Goal: Information Seeking & Learning: Learn about a topic

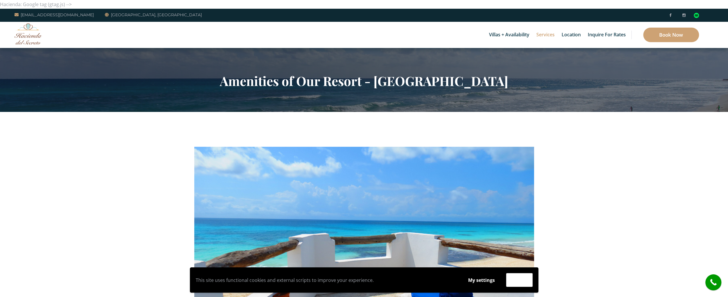
click at [48, 31] on div "Villas + Availability 6 Bedrooms Casa del Secreto 5 Bedrooms [GEOGRAPHIC_DATA][…" at bounding box center [364, 35] width 728 height 26
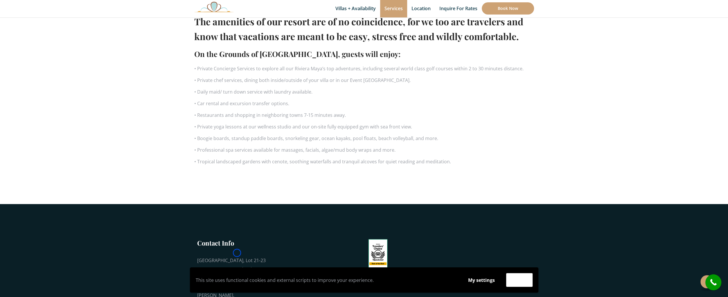
scroll to position [429, 0]
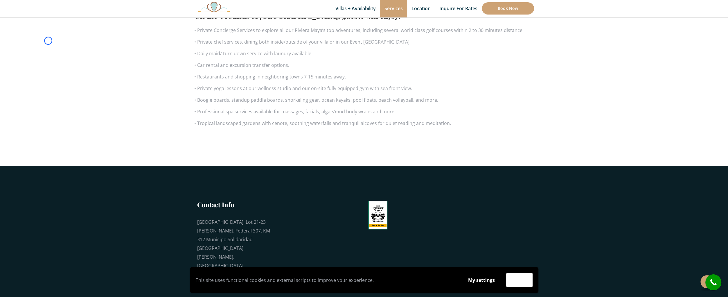
scroll to position [0, 0]
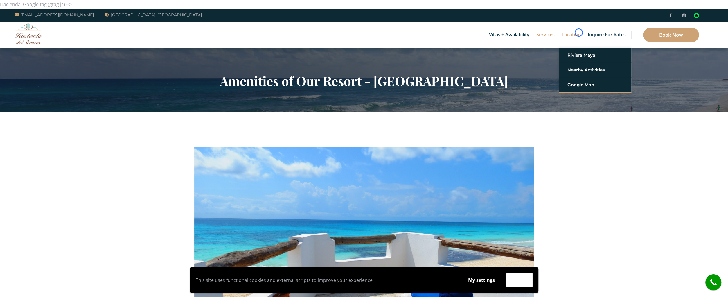
click at [578, 33] on link "Location" at bounding box center [570, 35] width 25 height 26
click at [49, 43] on div "Villas + Availability 6 Bedrooms Casa del Secreto 5 Bedrooms [GEOGRAPHIC_DATA][…" at bounding box center [364, 35] width 728 height 26
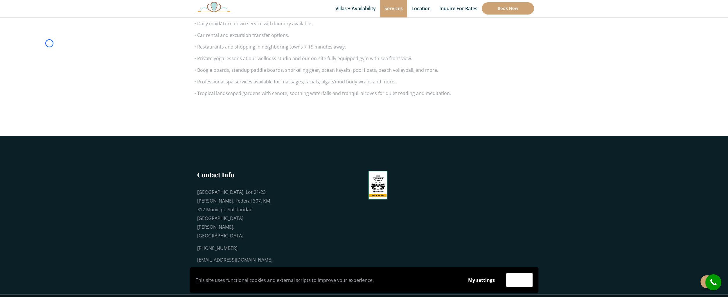
scroll to position [460, 0]
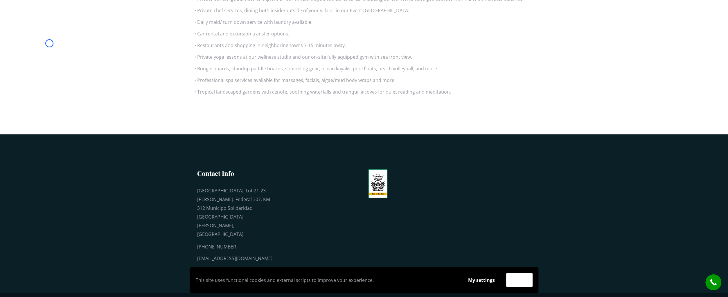
scroll to position [0, 0]
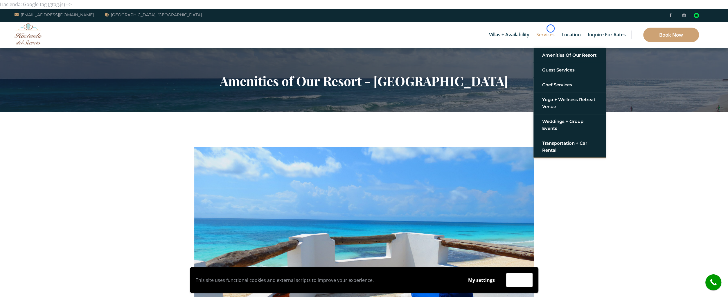
click at [550, 28] on link "Services" at bounding box center [545, 35] width 24 height 26
click at [57, 46] on div "Villas + Availability 6 Bedrooms Casa del Secreto 5 Bedrooms [GEOGRAPHIC_DATA][…" at bounding box center [364, 35] width 728 height 26
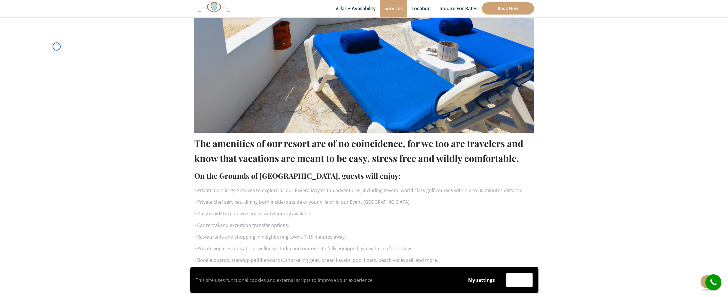
scroll to position [279, 0]
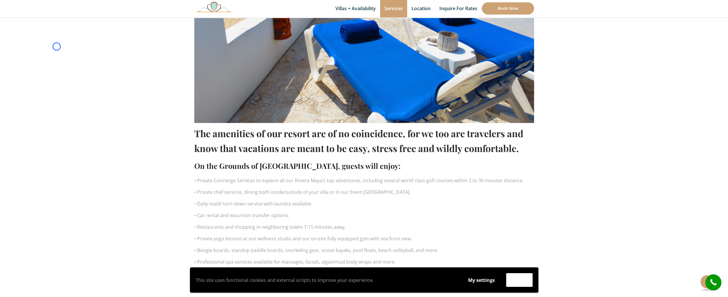
click at [57, 46] on section "The amenities of our resort are of no coincidence, for we too are travelers and…" at bounding box center [364, 74] width 728 height 482
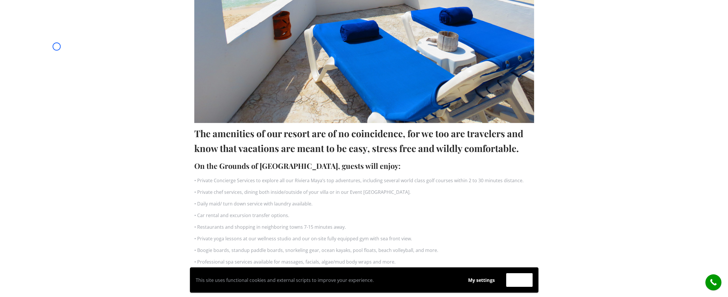
scroll to position [0, 0]
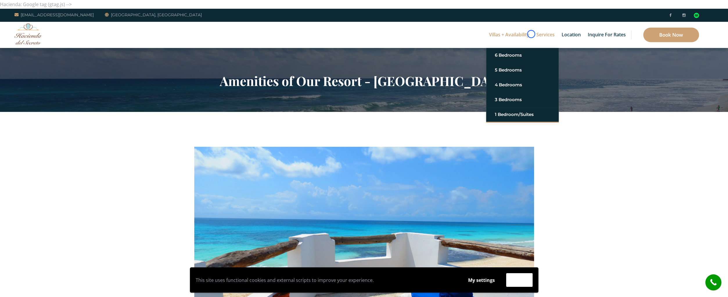
click at [531, 34] on link "Villas + Availability" at bounding box center [509, 35] width 46 height 26
click at [40, 51] on section "Amenities of Our Resort - [GEOGRAPHIC_DATA]" at bounding box center [364, 80] width 728 height 64
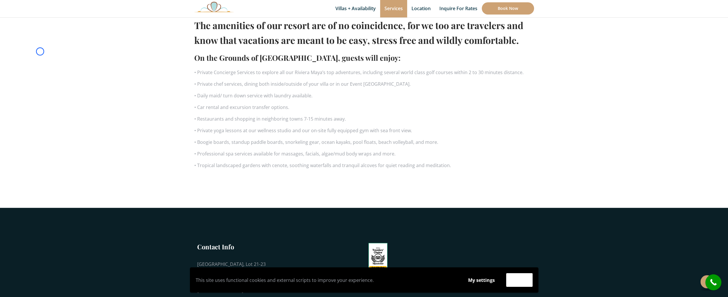
scroll to position [397, 0]
